Goal: Complete application form

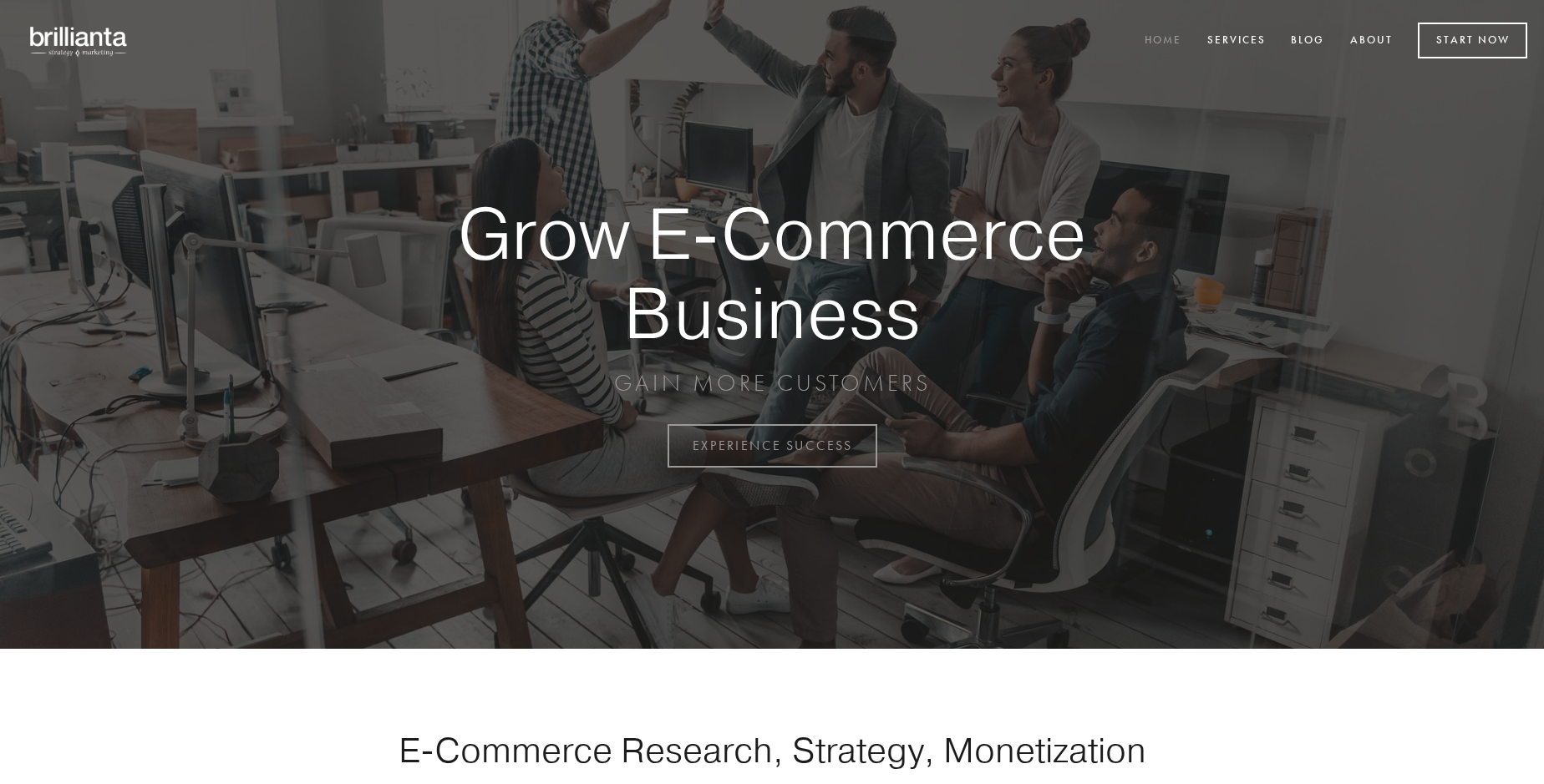
scroll to position [4377, 0]
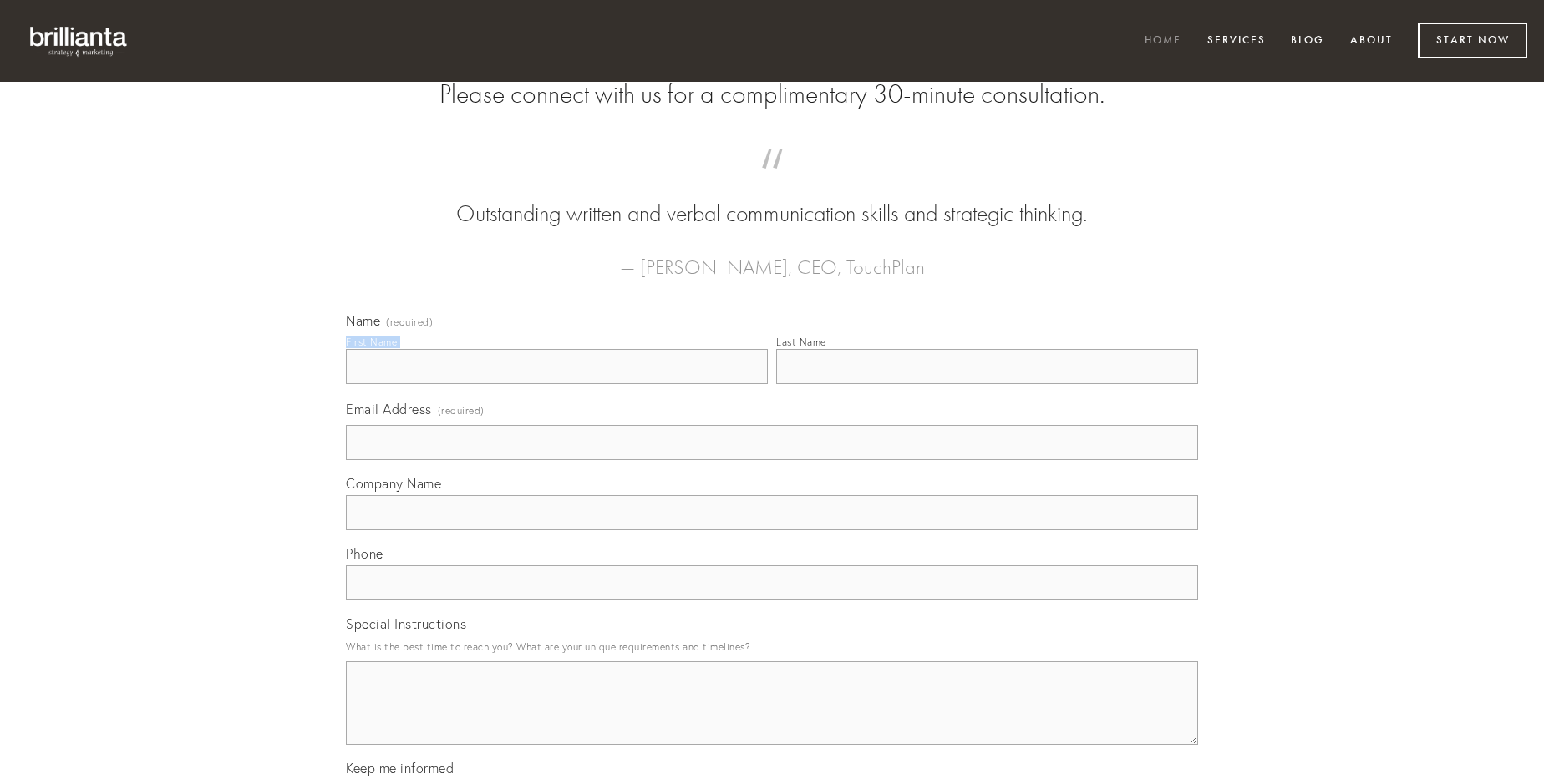
type input "[PERSON_NAME] V"
click at [987, 384] on input "Last Name" at bounding box center [986, 366] width 422 height 35
type input "[PERSON_NAME] V"
click at [772, 460] on input "Email Address (required)" at bounding box center [772, 442] width 852 height 35
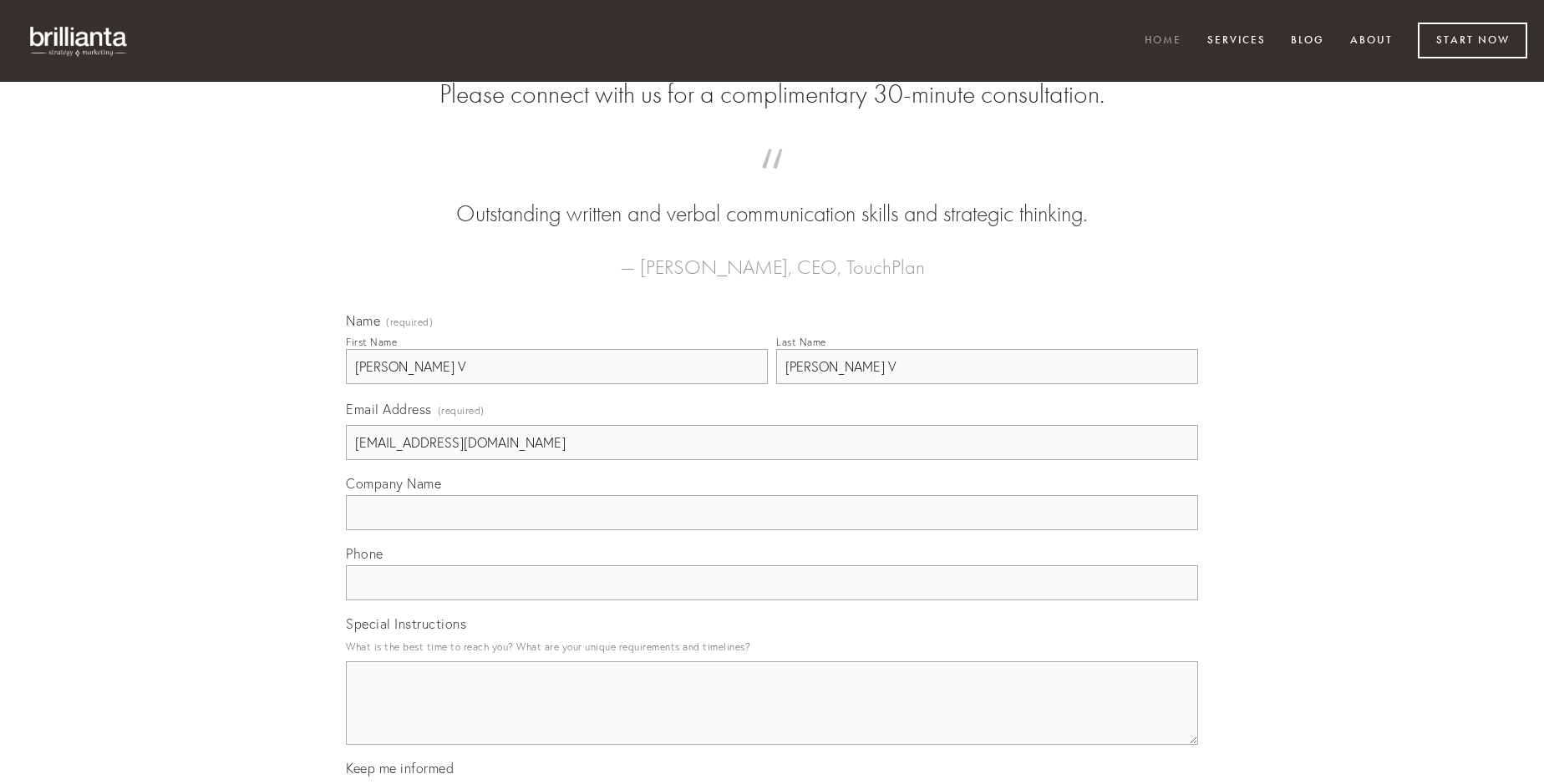
type input "[EMAIL_ADDRESS][DOMAIN_NAME]"
click at [772, 530] on input "Company Name" at bounding box center [772, 512] width 852 height 35
type input "advenio"
click at [772, 600] on input "text" at bounding box center [772, 582] width 852 height 35
click at [772, 718] on textarea "Special Instructions" at bounding box center [772, 704] width 852 height 84
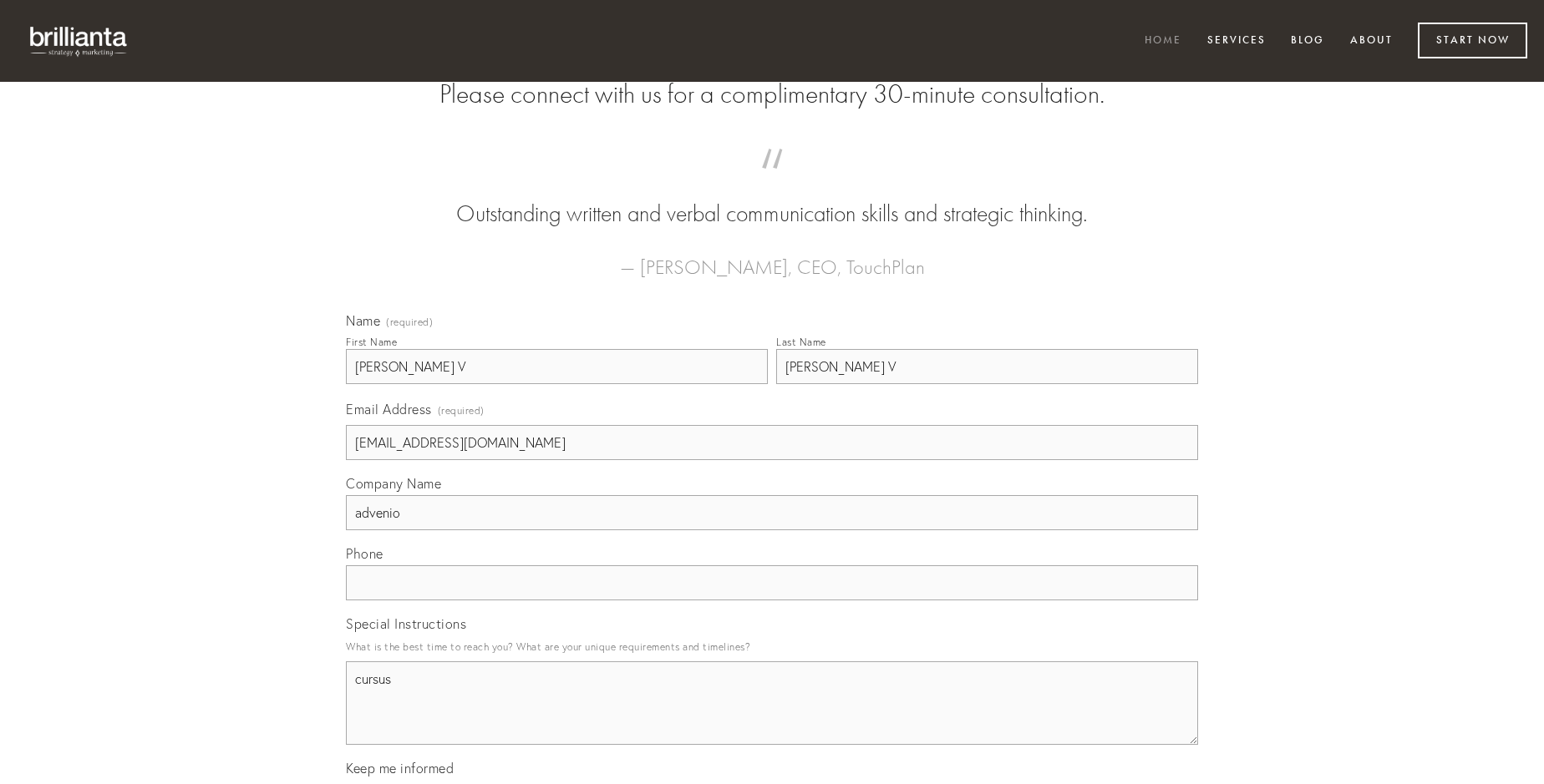
type textarea "cursus"
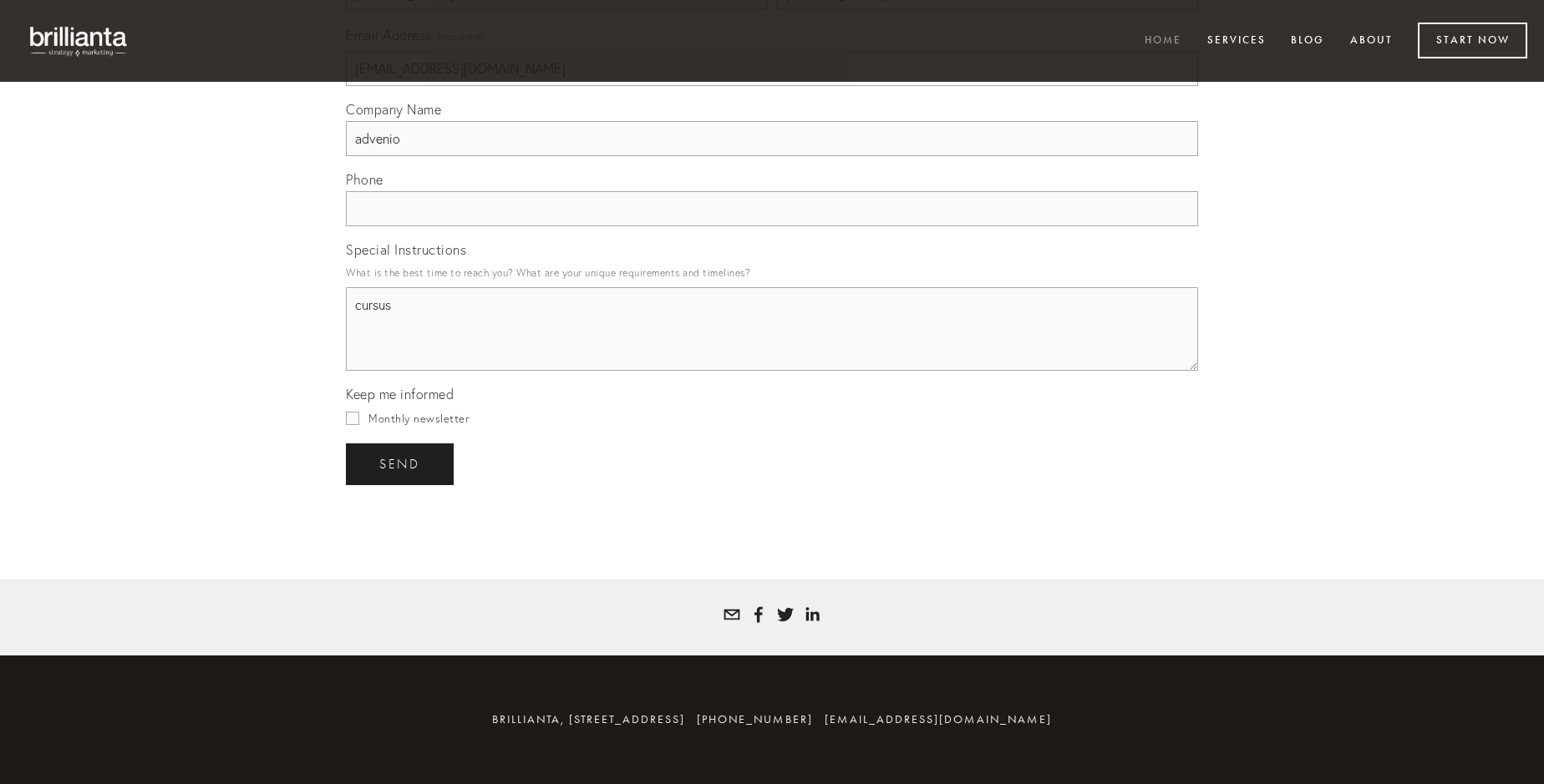
click at [401, 463] on span "send" at bounding box center [399, 464] width 41 height 15
